Goal: Use online tool/utility: Use online tool/utility

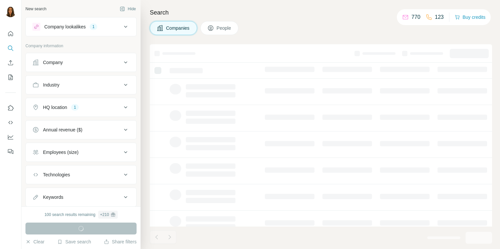
click at [119, 29] on div "Company lookalikes 1" at bounding box center [76, 27] width 89 height 8
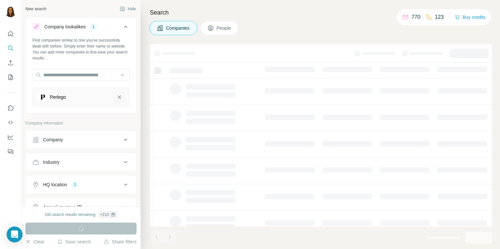
click at [119, 97] on icon "Perlego-remove-button" at bounding box center [119, 97] width 6 height 7
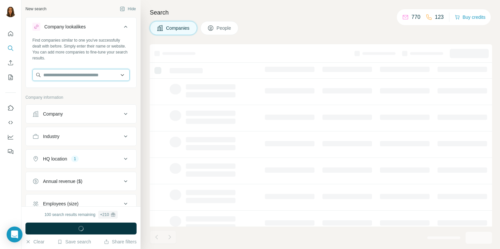
click at [76, 77] on input "text" at bounding box center [80, 75] width 97 height 12
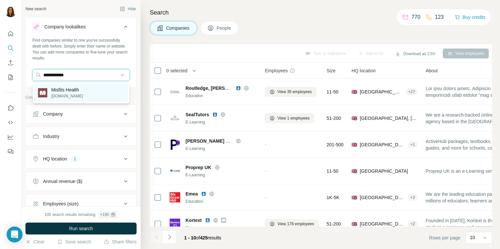
type input "**********"
click at [69, 98] on p "[DOMAIN_NAME]" at bounding box center [67, 96] width 32 height 6
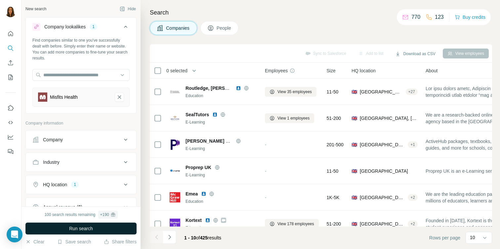
click at [76, 231] on span "Run search" at bounding box center [81, 229] width 24 height 7
